Goal: Information Seeking & Learning: Learn about a topic

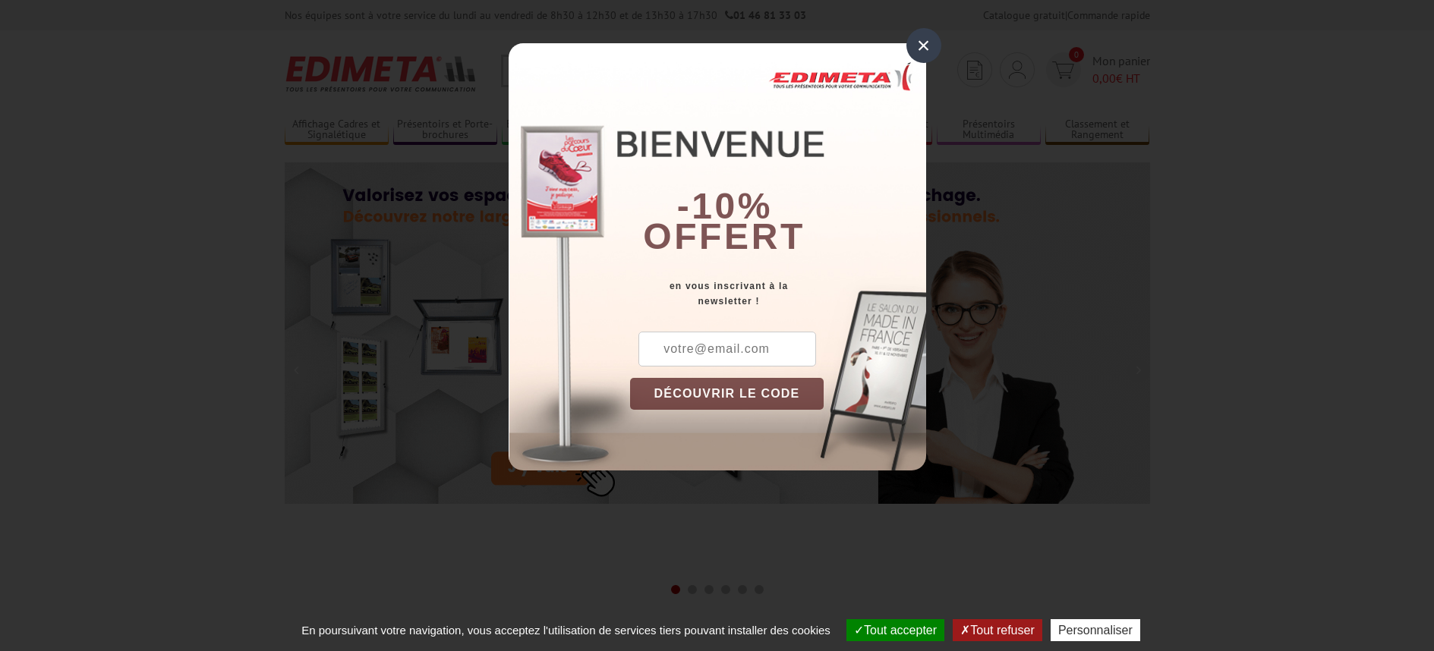
click at [932, 43] on div "×" at bounding box center [923, 45] width 35 height 35
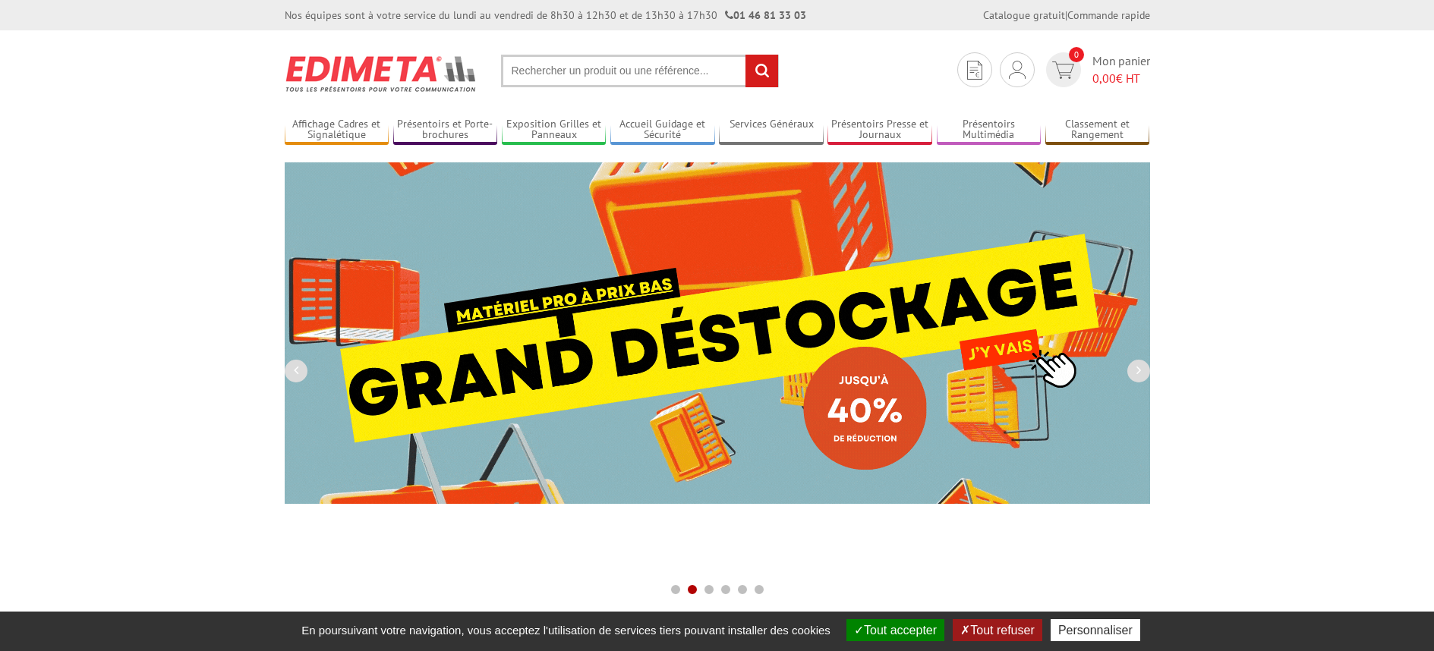
click at [716, 80] on input "text" at bounding box center [640, 71] width 278 height 33
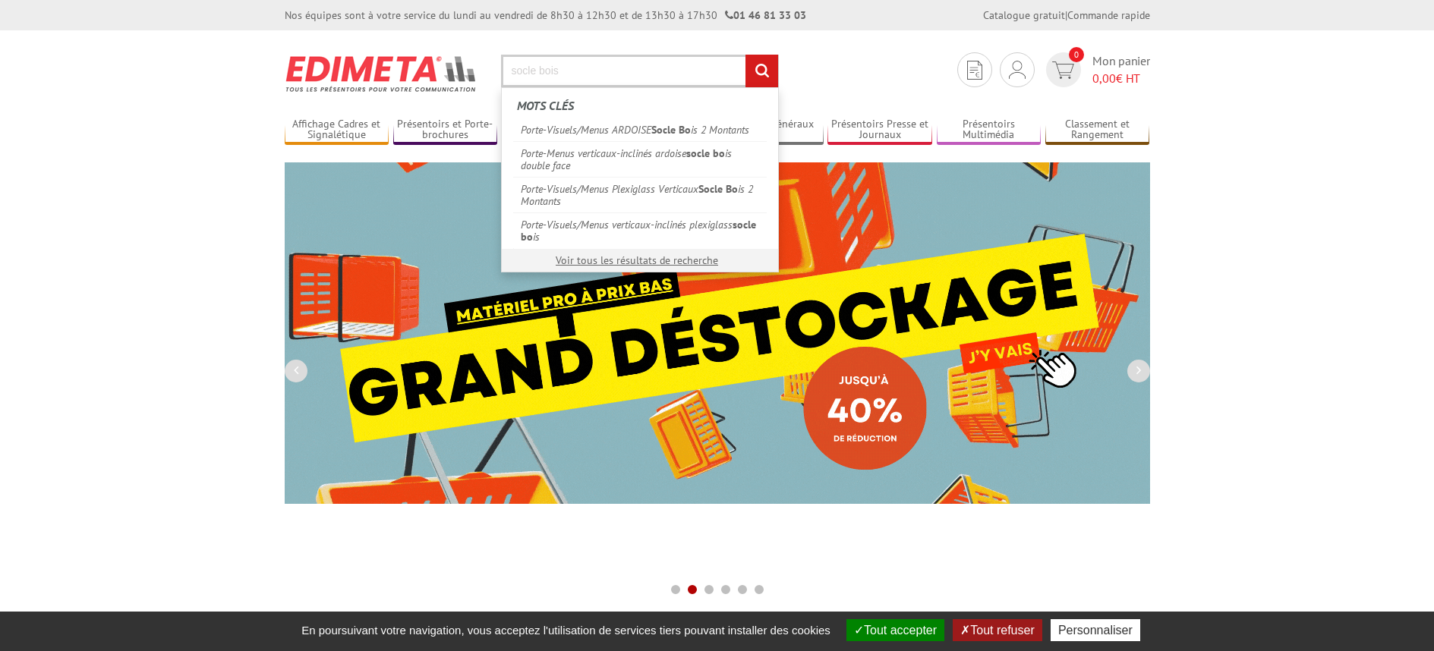
type input "socle bois"
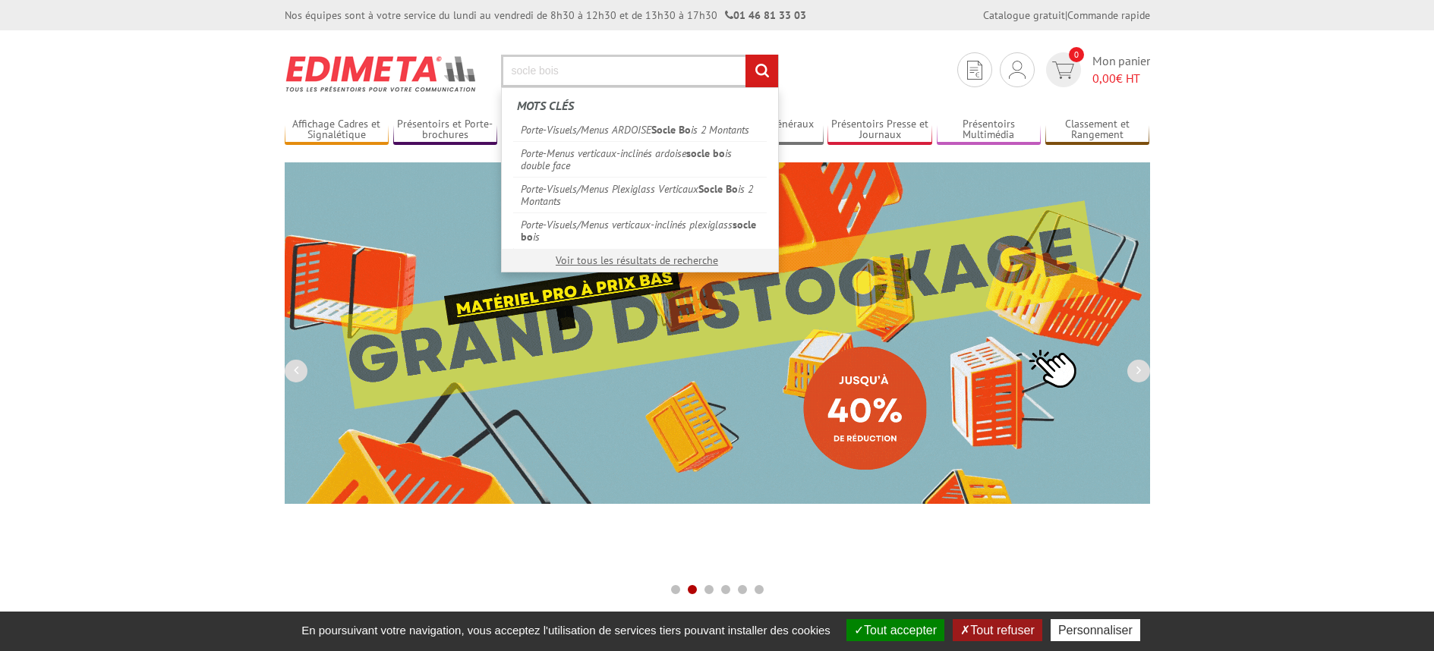
click at [745, 55] on input "rechercher" at bounding box center [761, 71] width 33 height 33
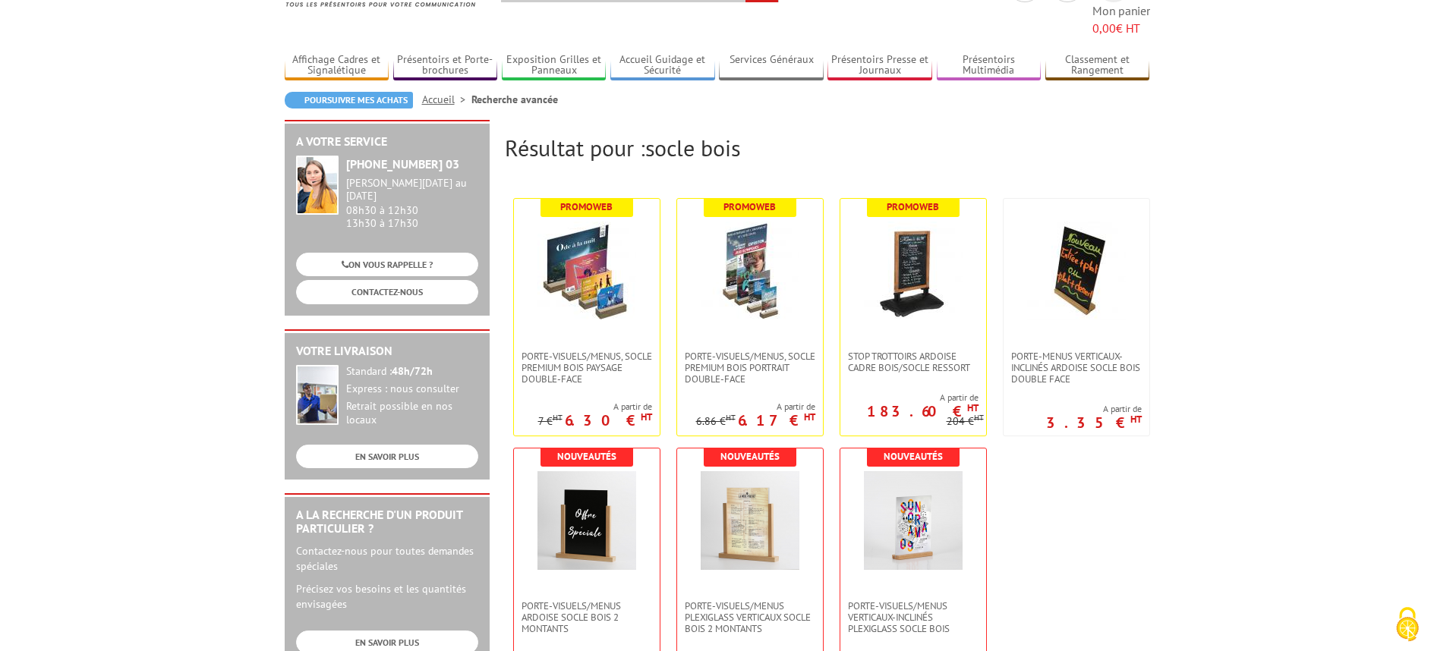
scroll to position [97, 0]
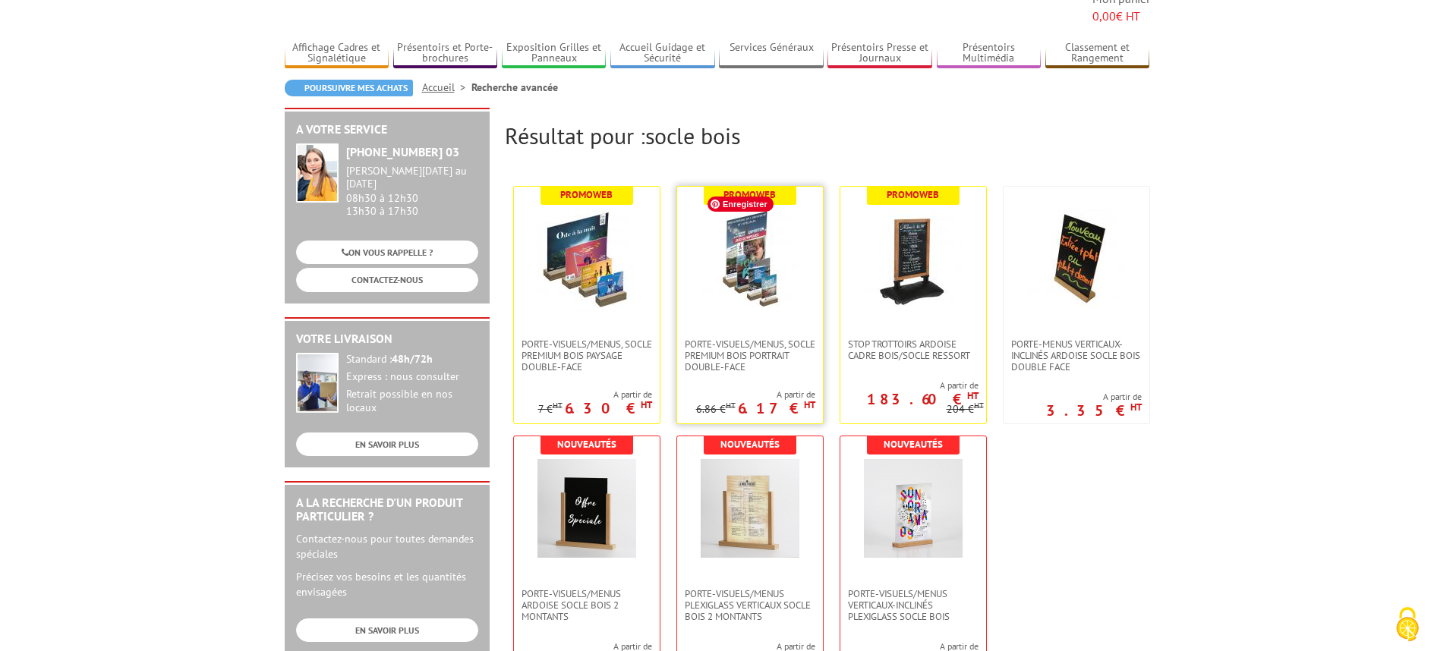
click at [748, 251] on img at bounding box center [749, 258] width 99 height 99
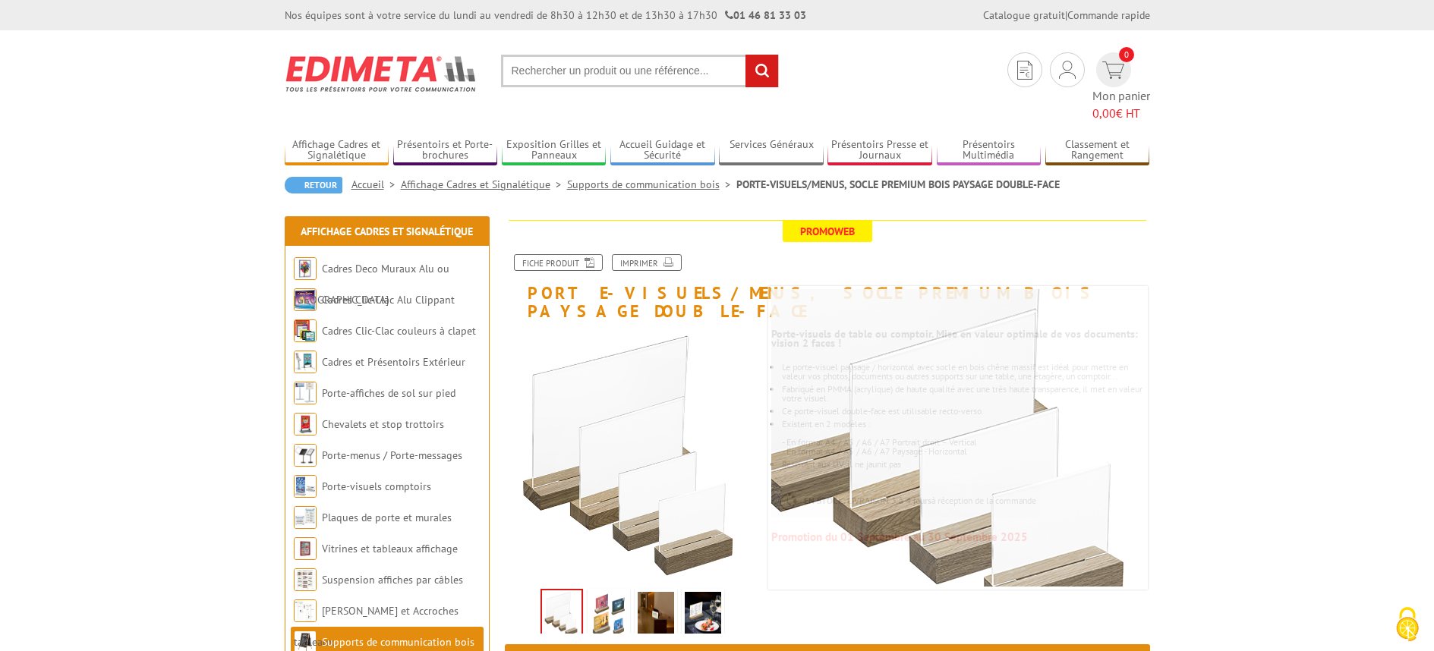
click at [621, 592] on img at bounding box center [608, 615] width 36 height 47
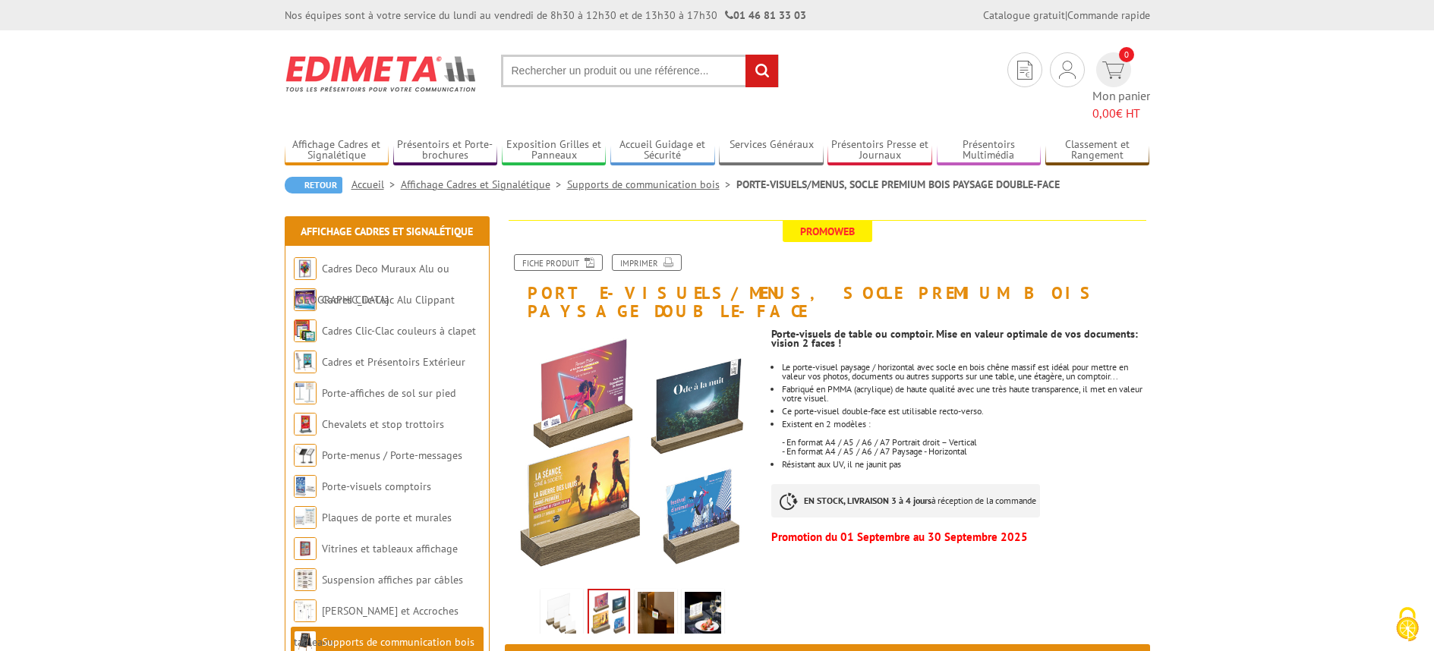
drag, startPoint x: 646, startPoint y: 581, endPoint x: 657, endPoint y: 581, distance: 11.4
click at [647, 592] on img at bounding box center [655, 615] width 36 height 47
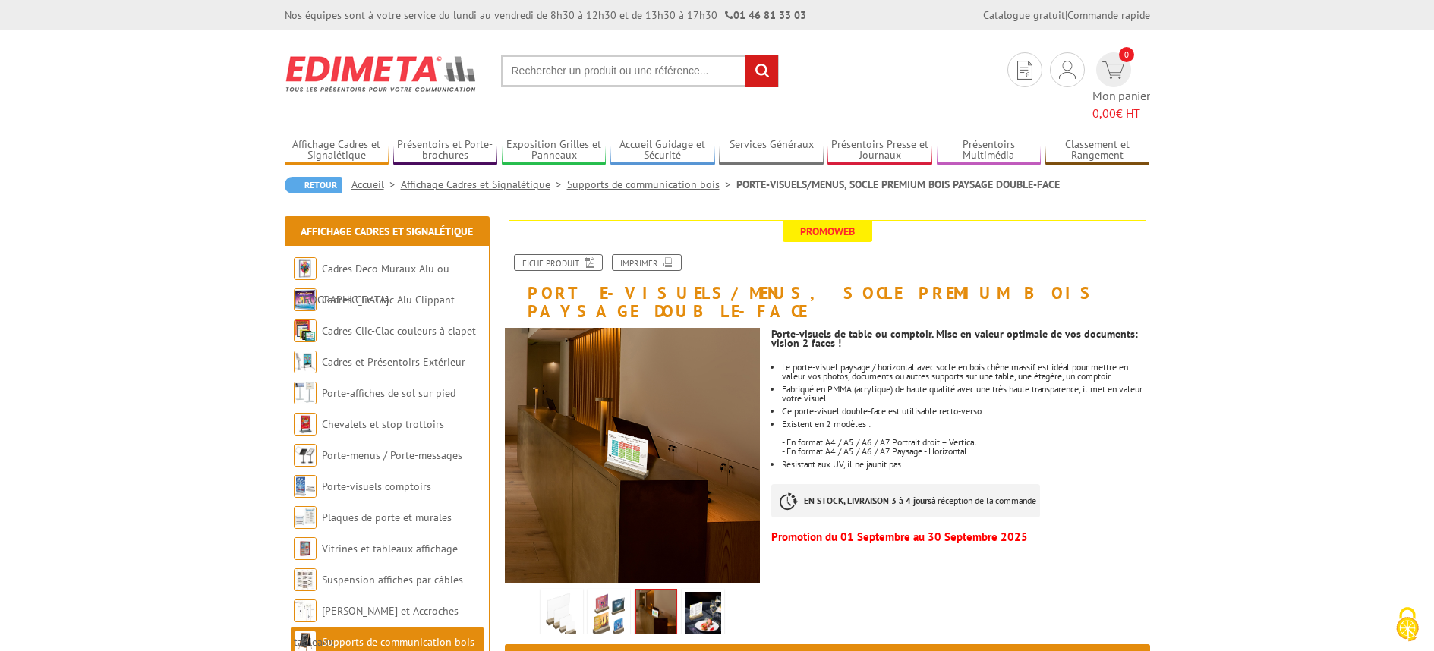
click at [693, 592] on img at bounding box center [703, 615] width 36 height 47
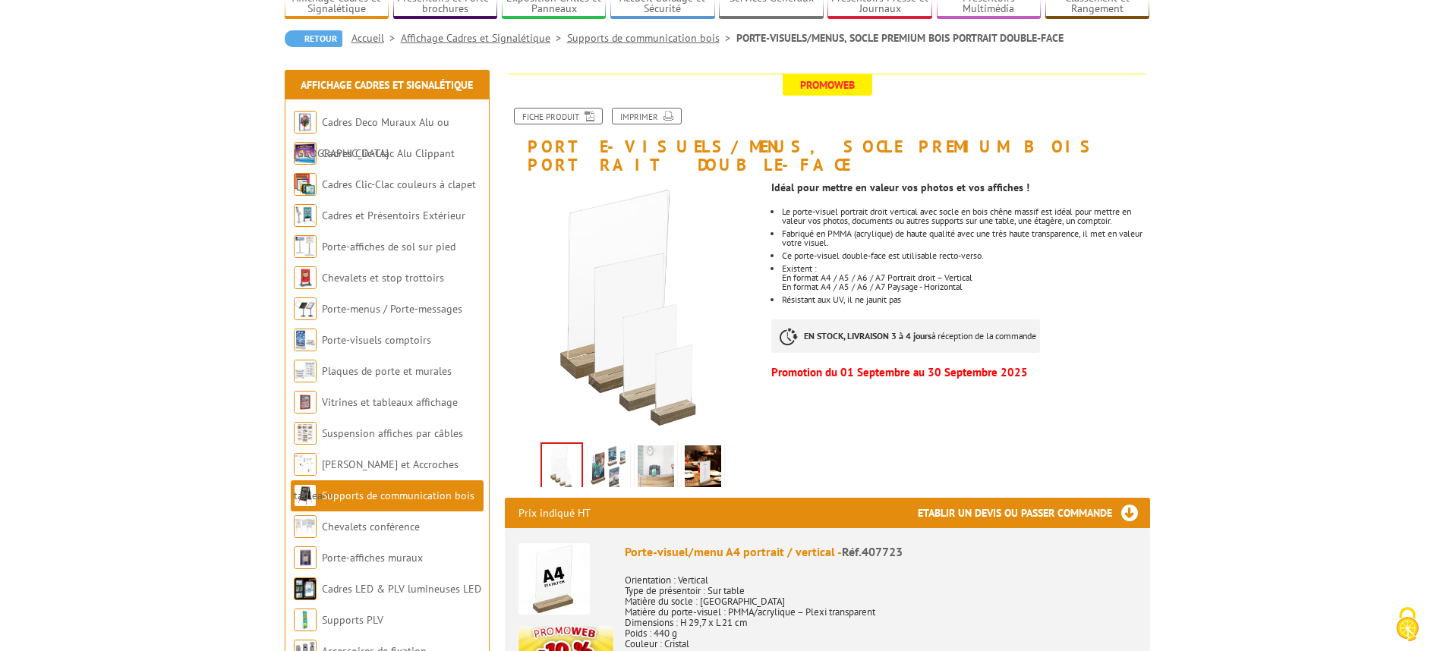
scroll to position [126, 0]
click at [692, 445] on img at bounding box center [703, 468] width 36 height 47
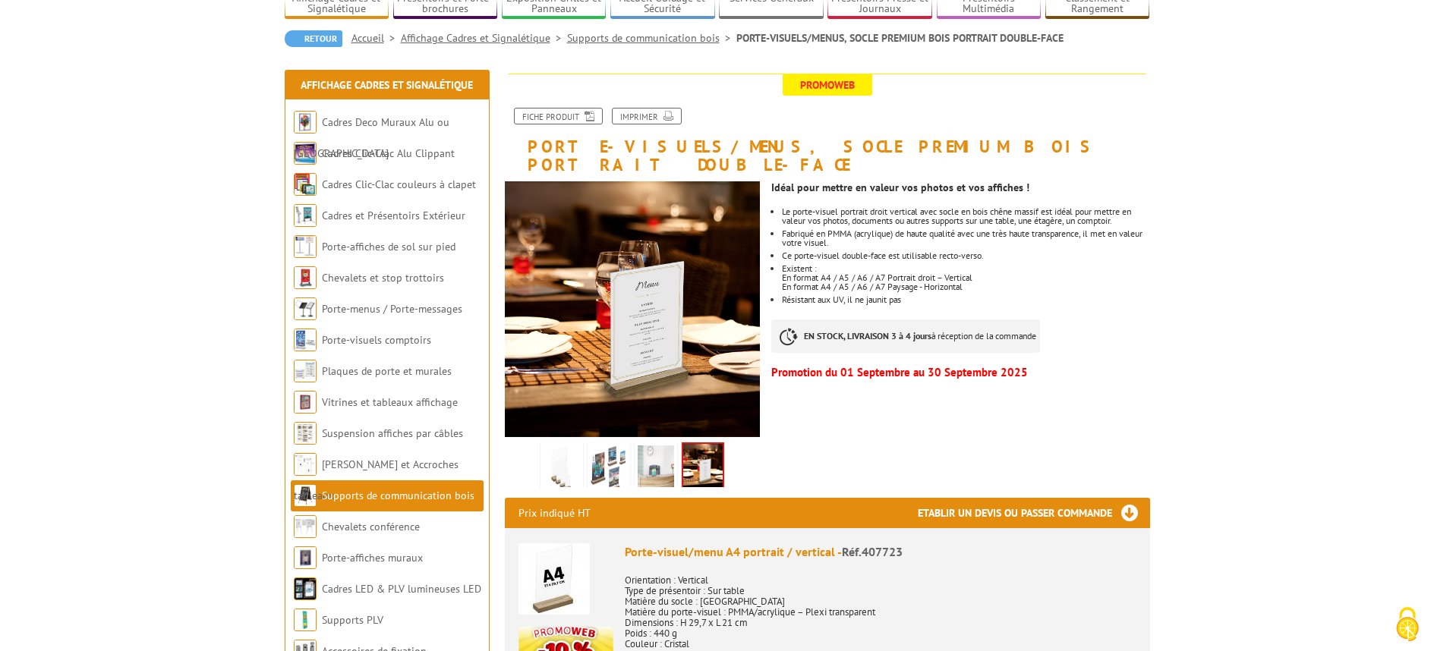
click at [640, 452] on img at bounding box center [655, 468] width 36 height 47
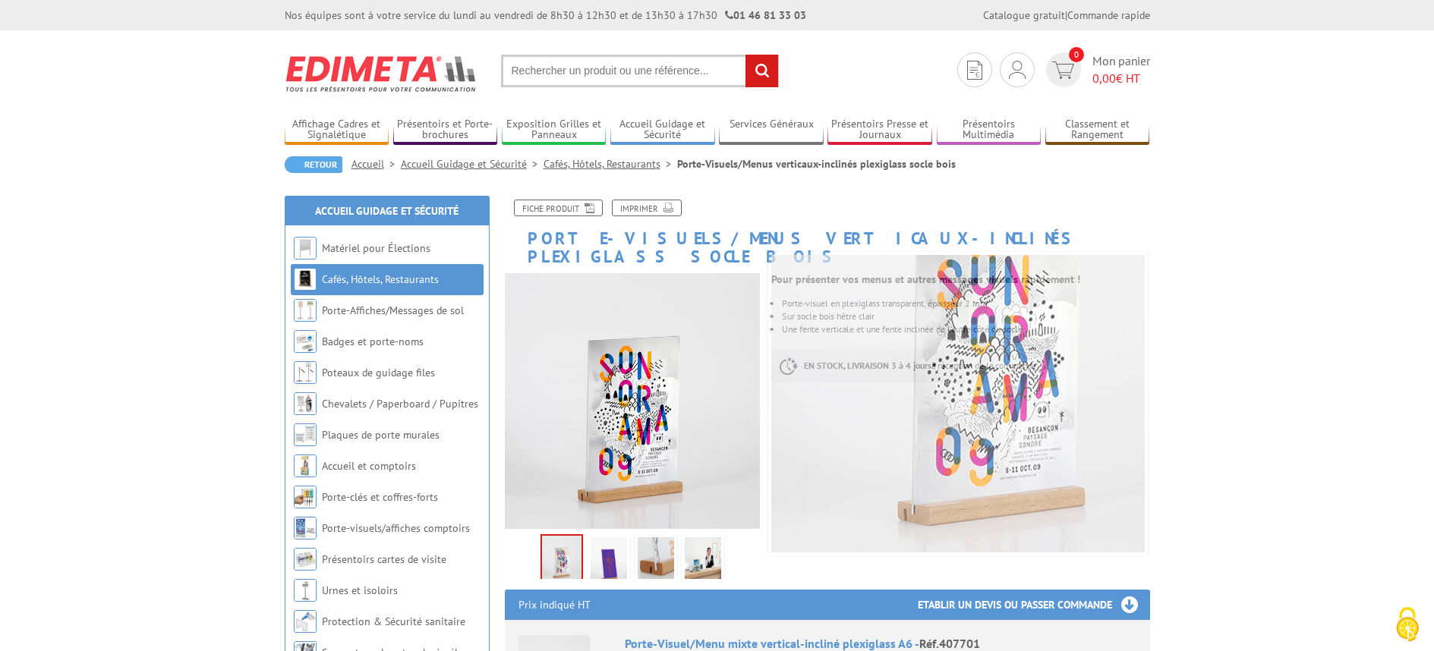
click at [701, 549] on img at bounding box center [703, 560] width 36 height 47
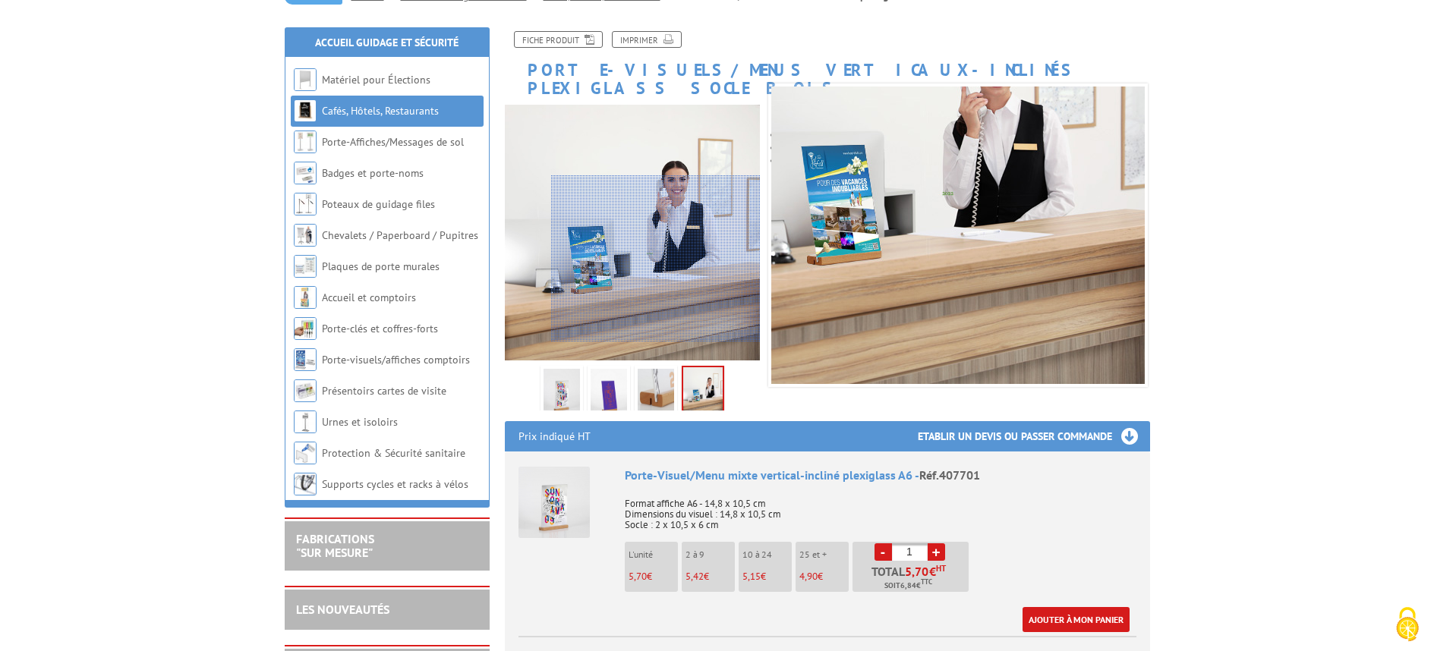
scroll to position [172, 0]
